Goal: Information Seeking & Learning: Learn about a topic

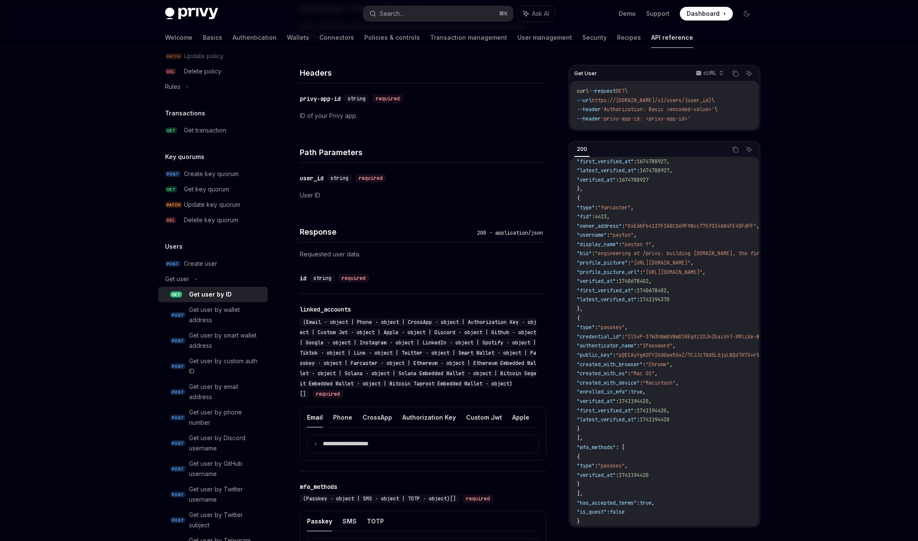
scroll to position [273, 0]
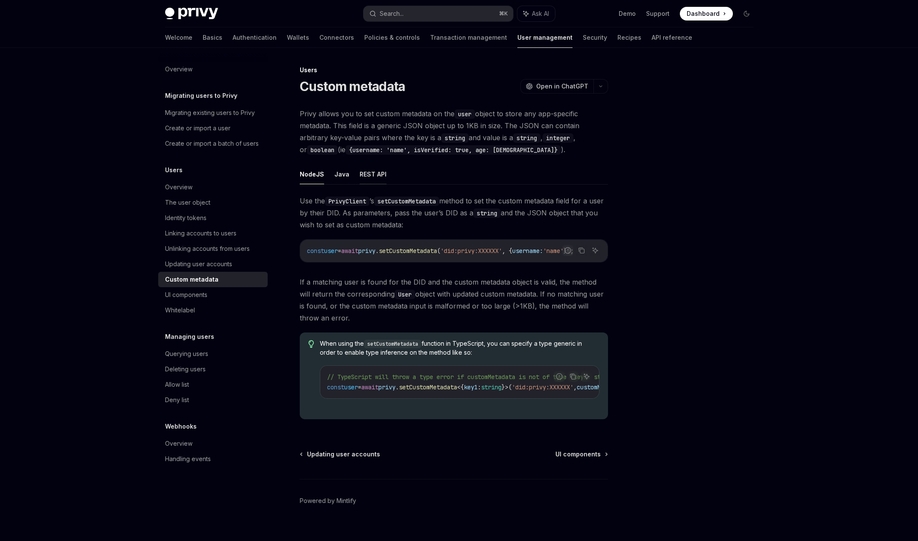
click at [360, 176] on button "REST API" at bounding box center [373, 174] width 27 height 20
type textarea "*"
